Goal: Task Accomplishment & Management: Use online tool/utility

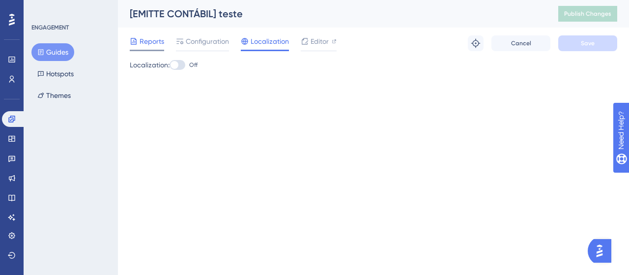
click at [143, 44] on span "Reports" at bounding box center [152, 41] width 25 height 12
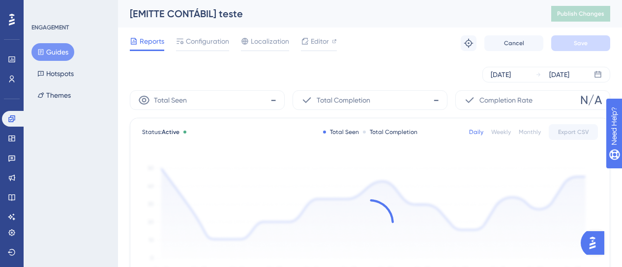
click at [239, 46] on div "Reports Configuration Localization Editor" at bounding box center [233, 43] width 207 height 16
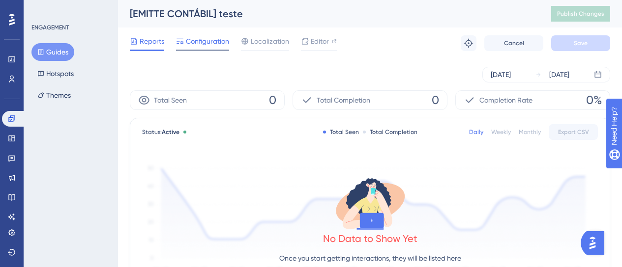
click at [189, 43] on span "Configuration" at bounding box center [207, 41] width 43 height 12
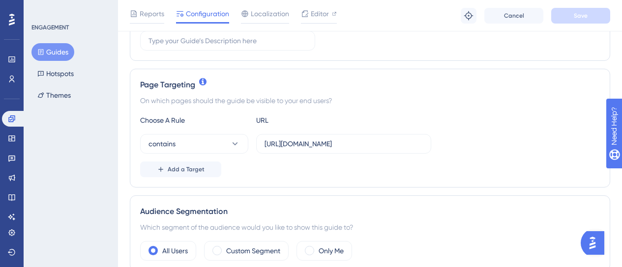
scroll to position [197, 0]
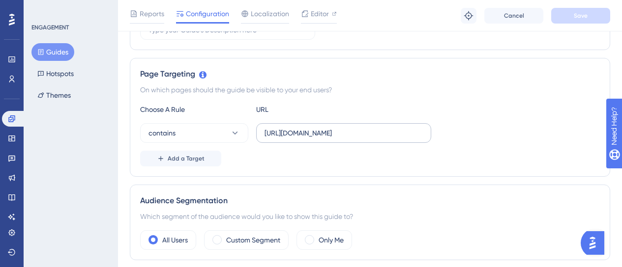
click at [398, 142] on label "[URL][DOMAIN_NAME]" at bounding box center [343, 133] width 175 height 20
click at [398, 139] on input "[URL][DOMAIN_NAME]" at bounding box center [344, 133] width 158 height 11
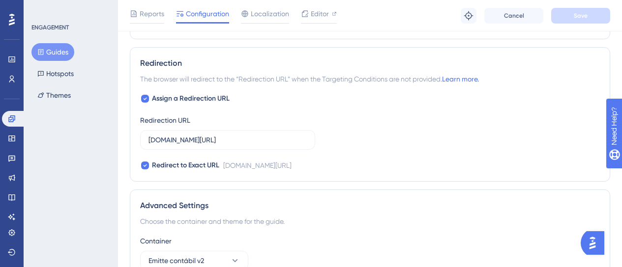
scroll to position [0, 0]
click at [215, 143] on input "[DOMAIN_NAME][URL]" at bounding box center [227, 140] width 158 height 11
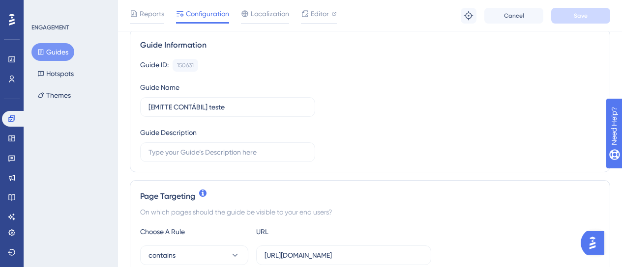
scroll to position [197, 0]
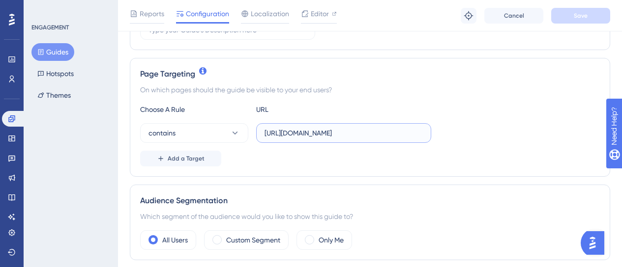
click at [285, 133] on input "[URL][DOMAIN_NAME]" at bounding box center [344, 133] width 158 height 11
click at [320, 131] on input "[URL][DOMAIN_NAME]" at bounding box center [344, 133] width 158 height 11
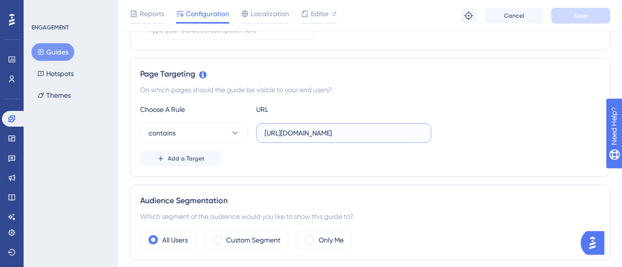
click at [320, 131] on input "[URL][DOMAIN_NAME]" at bounding box center [344, 133] width 158 height 11
click at [61, 49] on button "Guides" at bounding box center [52, 52] width 43 height 18
